Goal: Find specific page/section: Find specific page/section

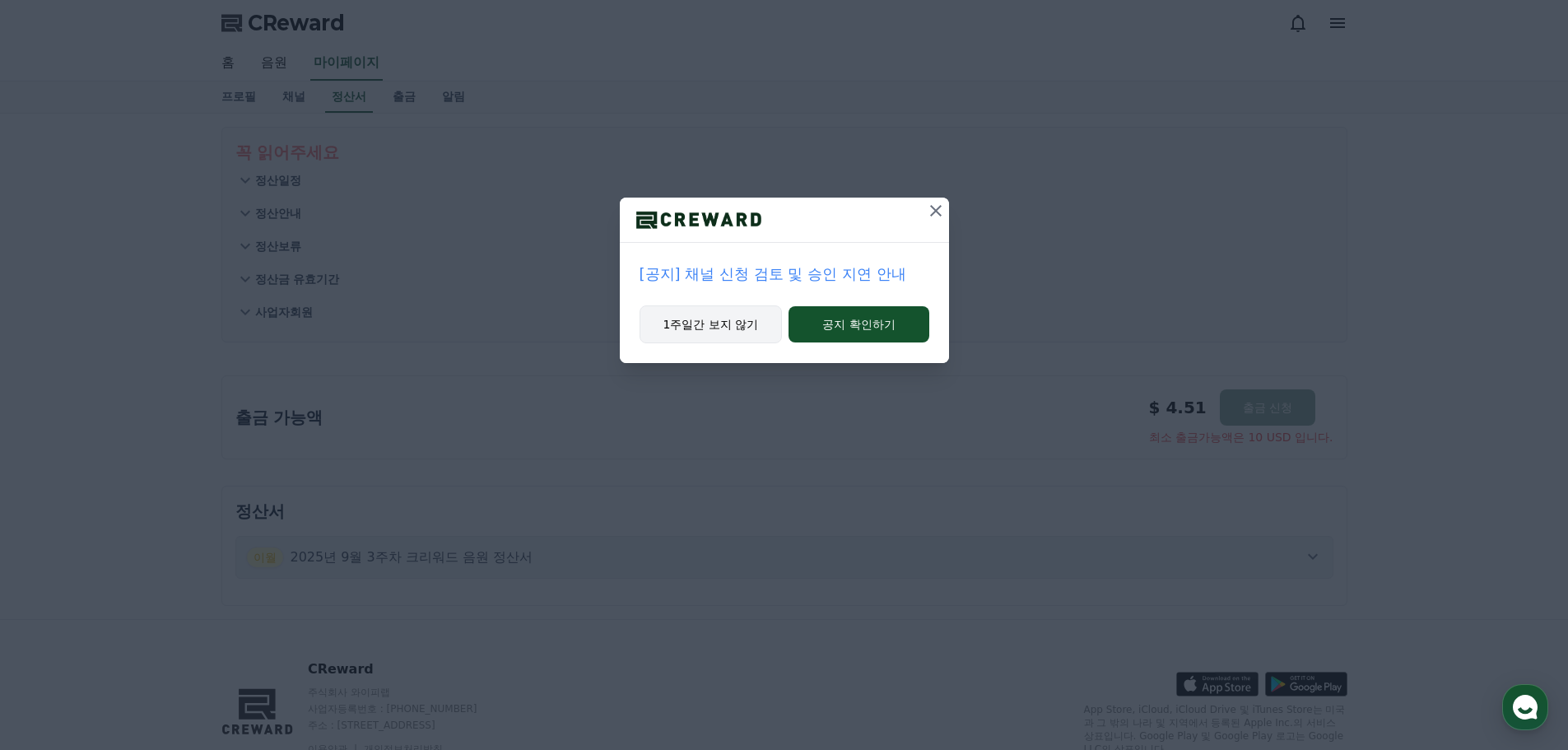
click at [709, 320] on button "1주일간 보지 않기" at bounding box center [710, 324] width 143 height 38
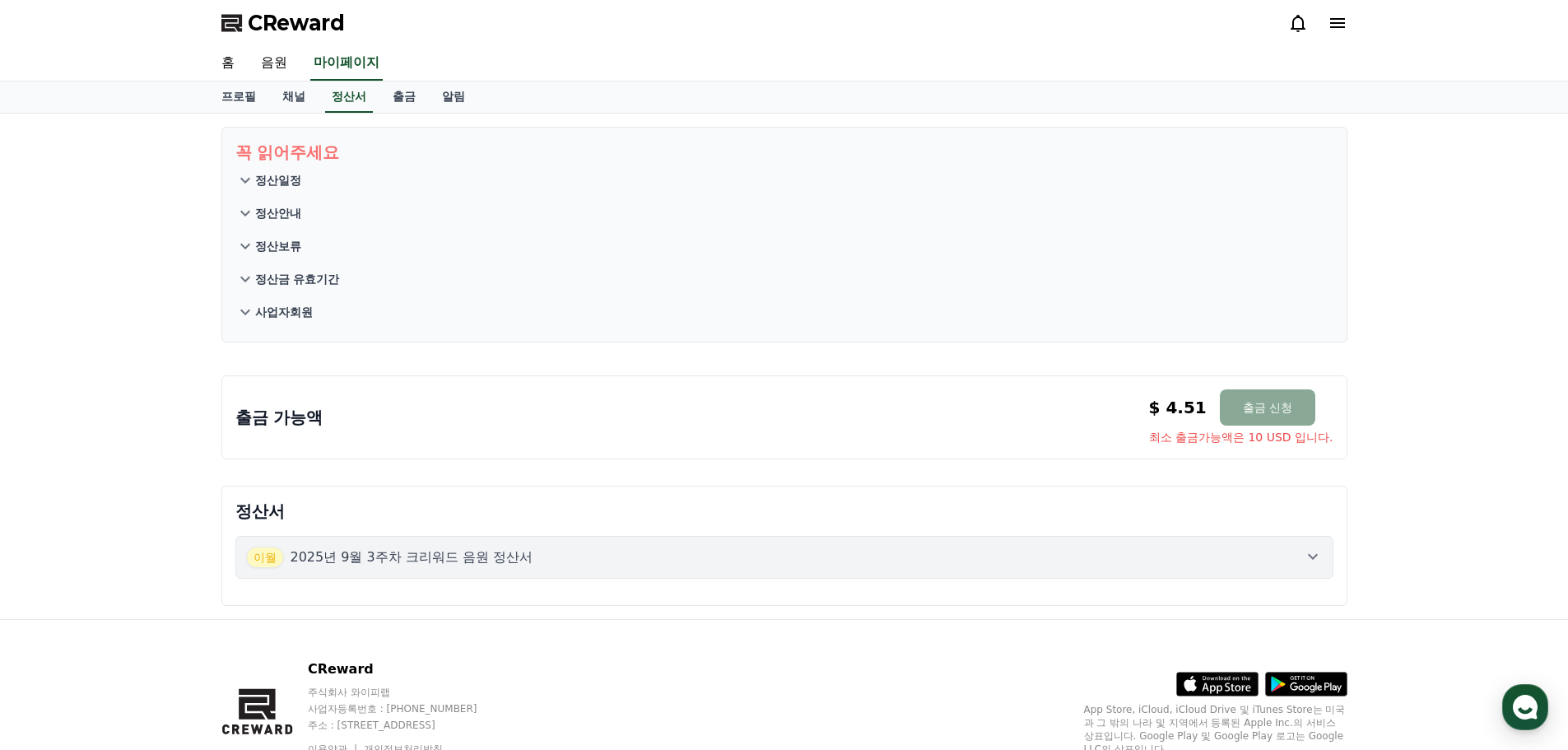
click at [659, 387] on div "출금 가능액 $ 4.51 출금 신청 최소 출금가능액은 10 USD 입니다. $ 4.51 출금 신청 최소 출금가능액은 10 USD 입니다." at bounding box center [784, 417] width 1126 height 84
click at [651, 355] on div "꼭 읽어주세요 정산일정 정산안내 정산보류 정산금 유효기간 사업자회원 출금 가능액 $ 4.51 출금 신청 최소 출금가능액은 10 USD 입니다.…" at bounding box center [784, 366] width 1153 height 505
click at [299, 97] on link "채널" at bounding box center [294, 97] width 49 height 31
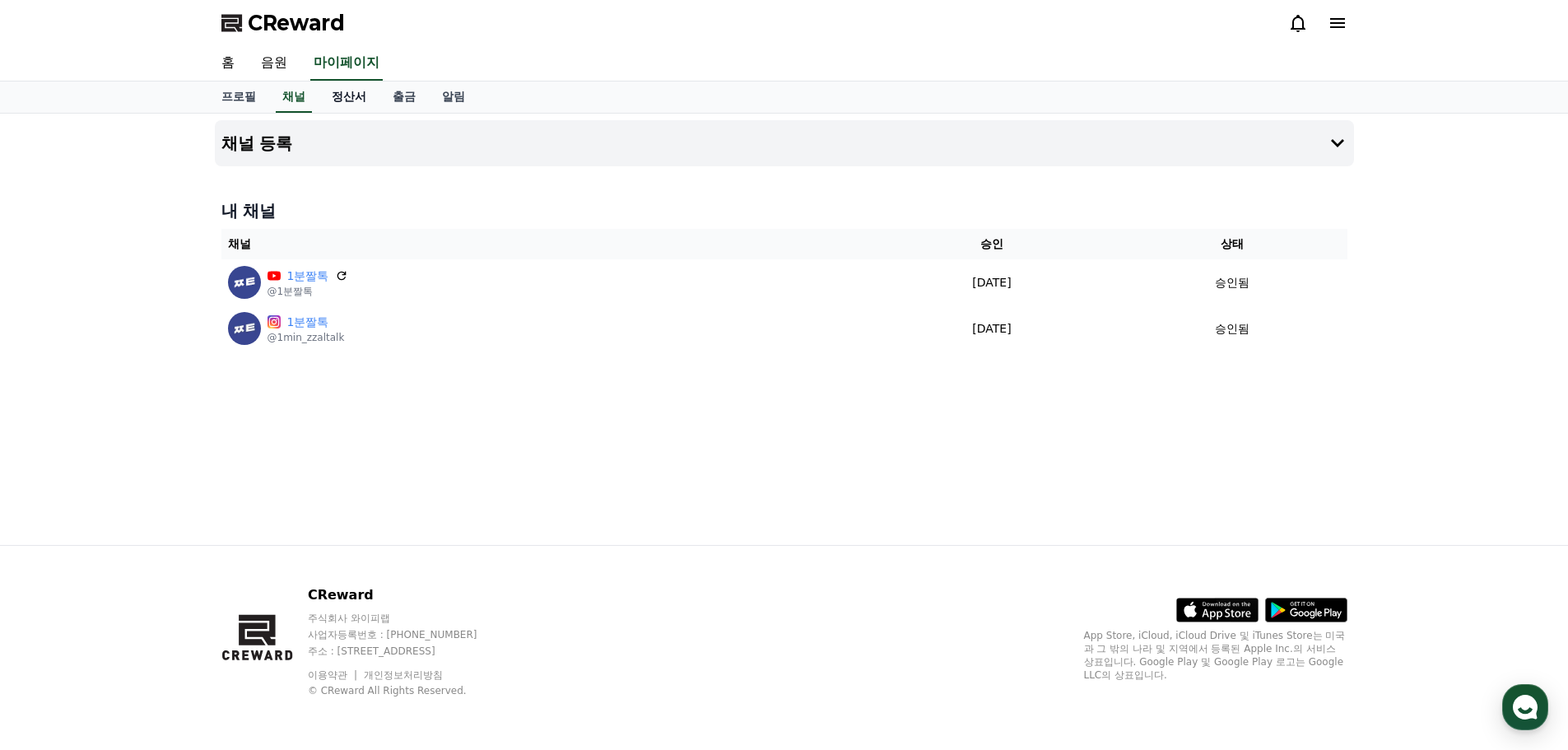
click at [340, 91] on link "정산서" at bounding box center [349, 97] width 61 height 31
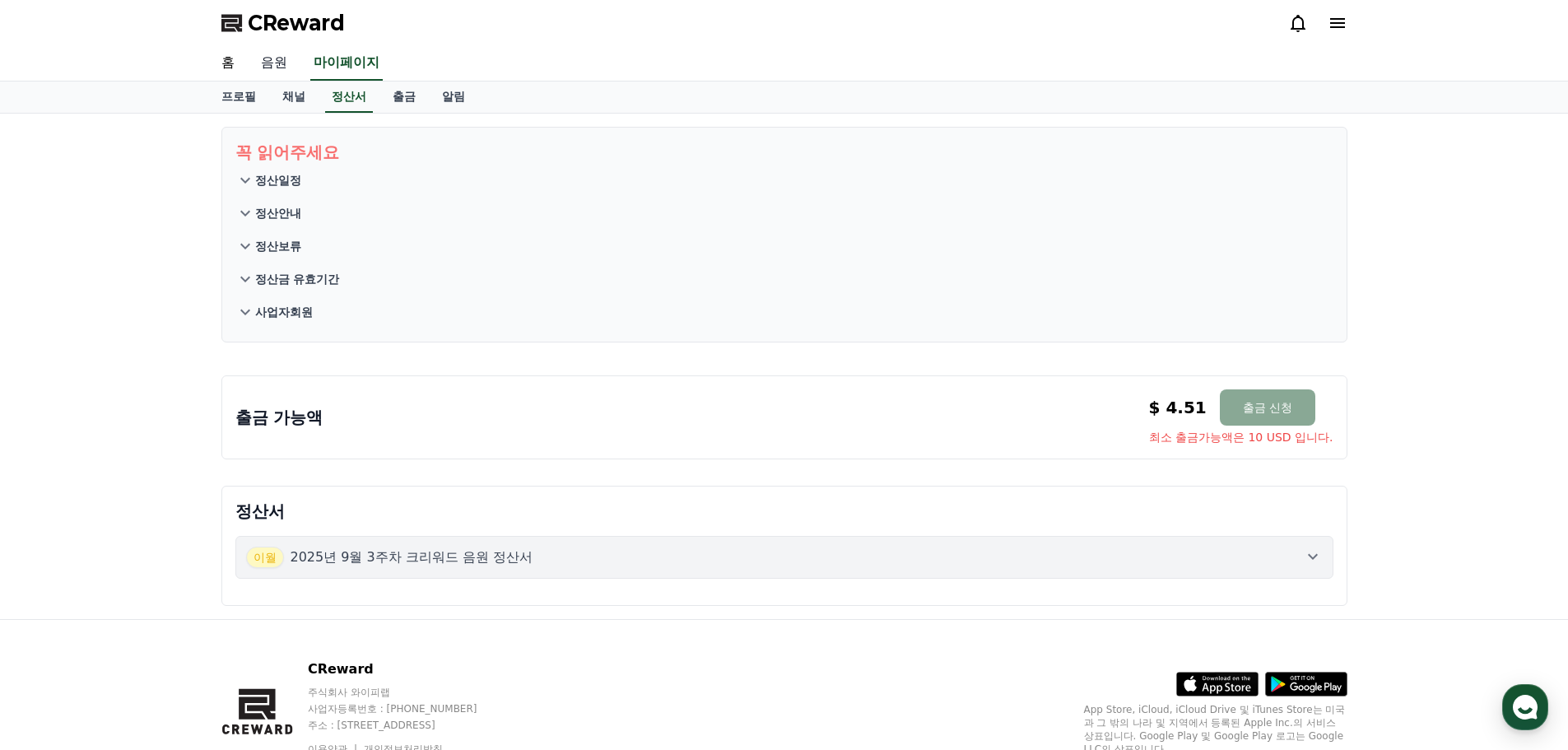
click at [267, 59] on link "음원" at bounding box center [274, 64] width 53 height 34
